Goal: Task Accomplishment & Management: Use online tool/utility

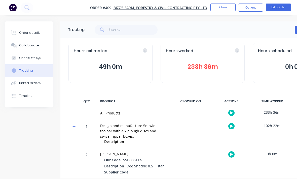
click at [223, 10] on button "Close" at bounding box center [222, 8] width 25 height 8
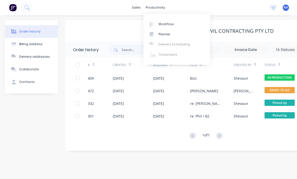
click at [179, 23] on link "Workflow" at bounding box center [176, 24] width 67 height 10
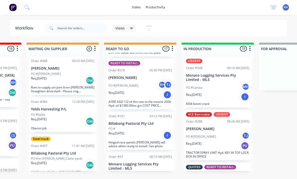
scroll to position [573, 0]
click at [24, 11] on button at bounding box center [27, 8] width 13 height 10
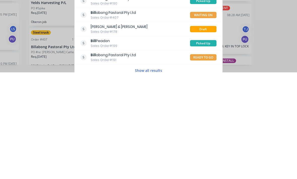
click at [155, 172] on div "Show all results" at bounding box center [149, 177] width 148 height 10
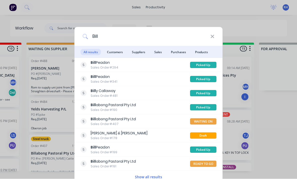
click at [134, 38] on input "Bill" at bounding box center [149, 36] width 122 height 19
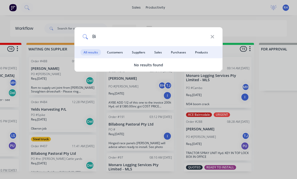
type input "B"
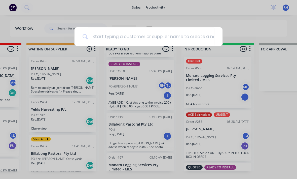
click at [234, 22] on div at bounding box center [148, 89] width 297 height 179
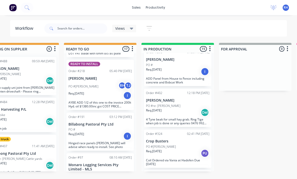
scroll to position [122, 0]
click at [180, 78] on p "ADD Panel from House to Fence including concrete and Bobcat Work" at bounding box center [177, 80] width 63 height 8
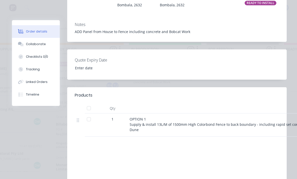
scroll to position [125, 0]
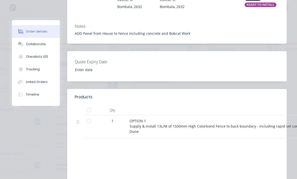
click at [42, 69] on button "Tracking" at bounding box center [36, 69] width 48 height 13
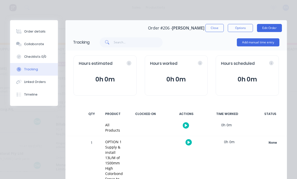
scroll to position [0, 0]
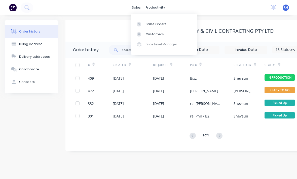
click at [157, 20] on link "Sales Orders" at bounding box center [164, 24] width 67 height 10
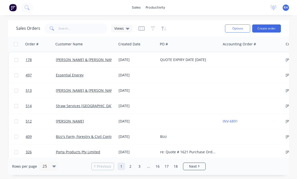
click at [100, 59] on link "William Anderson & Penny Cootes" at bounding box center [86, 59] width 61 height 5
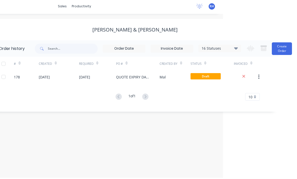
scroll to position [17, 77]
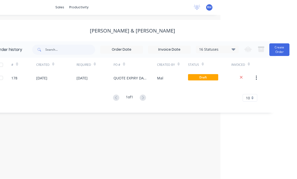
click at [280, 44] on button "Create Order" at bounding box center [279, 50] width 20 height 13
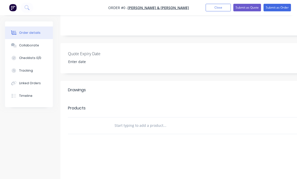
scroll to position [112, 0]
click at [42, 69] on button "Tracking" at bounding box center [29, 70] width 48 height 13
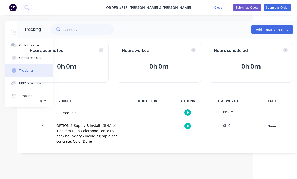
scroll to position [0, 53]
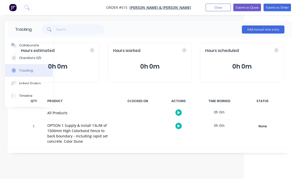
click at [261, 27] on button "Add manual time entry" at bounding box center [263, 30] width 43 height 8
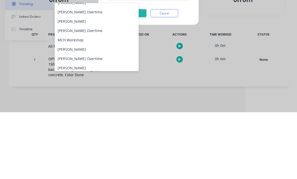
scroll to position [44, 0]
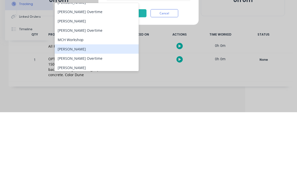
click at [99, 111] on div "Reagan Hurley" at bounding box center [97, 115] width 84 height 9
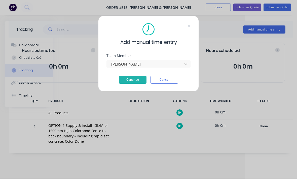
click at [135, 80] on button "Continue" at bounding box center [133, 80] width 28 height 8
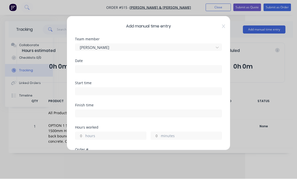
click at [145, 68] on input at bounding box center [148, 69] width 147 height 8
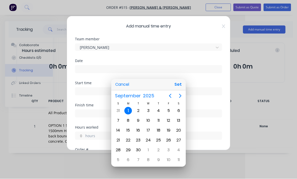
click at [178, 89] on button "Set" at bounding box center [177, 84] width 11 height 9
type input "01/09/2025"
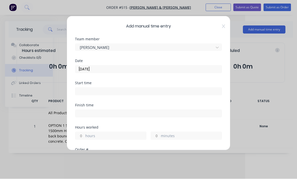
click at [156, 94] on input at bounding box center [148, 92] width 147 height 8
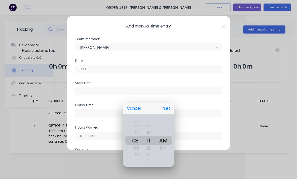
click at [165, 113] on button "Set" at bounding box center [166, 108] width 11 height 9
type input "08:11 AM"
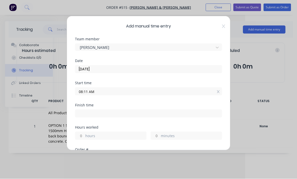
click at [101, 135] on label "hours" at bounding box center [115, 136] width 61 height 6
click at [84, 135] on input "hours" at bounding box center [79, 136] width 9 height 8
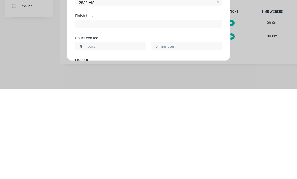
type input "8"
click at [182, 133] on label "minutes" at bounding box center [191, 136] width 61 height 6
click at [160, 132] on input "minutes" at bounding box center [155, 136] width 9 height 8
type input "04:11 PM"
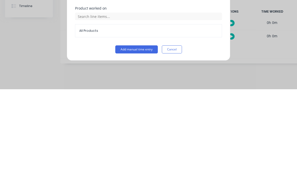
scroll to position [131, 0]
type input "15"
click at [144, 135] on button "Add manual time entry" at bounding box center [136, 139] width 43 height 8
type input "04:26 PM"
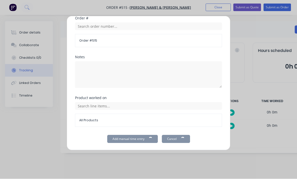
scroll to position [0, 0]
